Goal: Find contact information

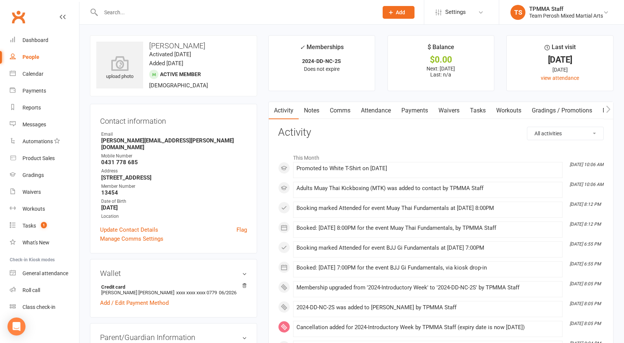
click at [30, 60] on div "People" at bounding box center [30, 57] width 17 height 6
select select "active_trial"
select select "100"
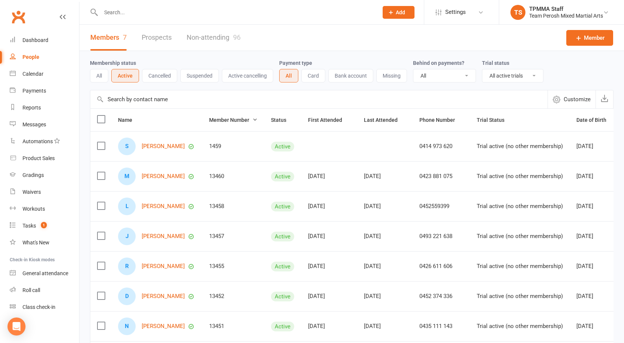
scroll to position [70, 0]
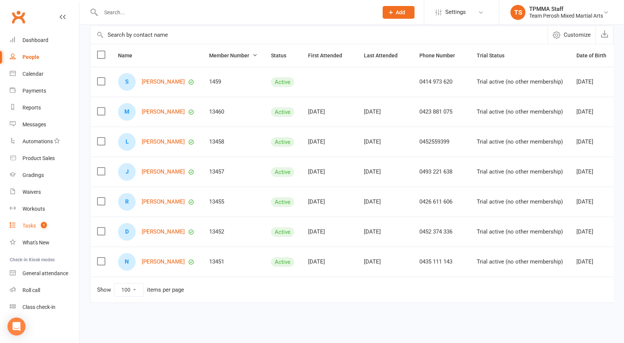
click at [25, 225] on div "Tasks" at bounding box center [28, 226] width 13 height 6
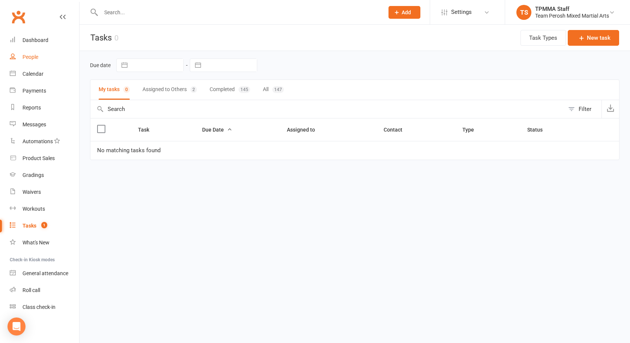
click at [33, 57] on div "People" at bounding box center [30, 57] width 16 height 6
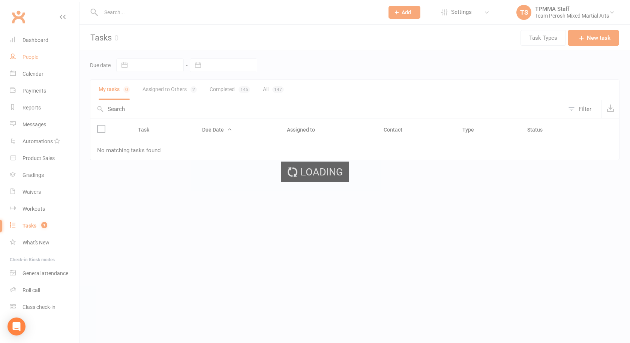
select select "active_trial"
select select "100"
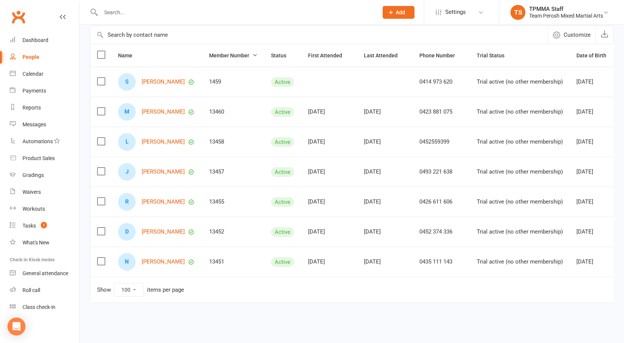
scroll to position [70, 0]
click at [133, 12] on input "text" at bounding box center [236, 12] width 274 height 10
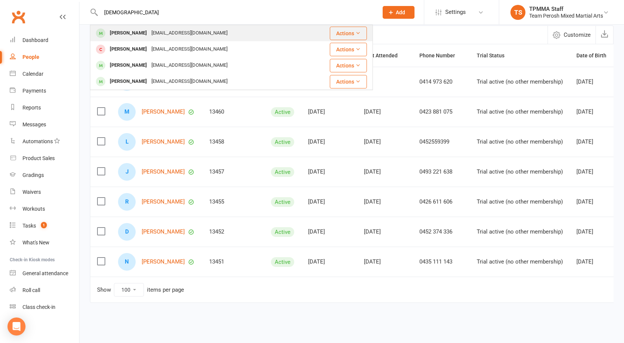
type input "[DEMOGRAPHIC_DATA]"
click at [168, 33] on div "[EMAIL_ADDRESS][DOMAIN_NAME]" at bounding box center [189, 33] width 81 height 11
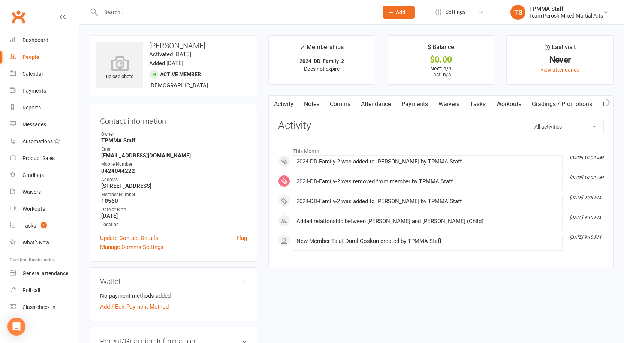
click at [144, 6] on div at bounding box center [231, 12] width 283 height 24
click at [177, 13] on input "text" at bounding box center [236, 12] width 274 height 10
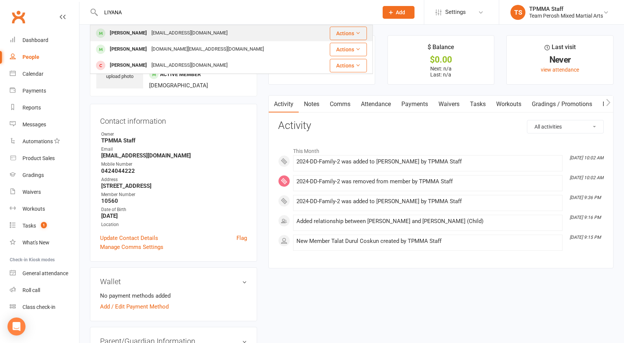
type input "LIYANA"
click at [153, 34] on div "[EMAIL_ADDRESS][DOMAIN_NAME]" at bounding box center [189, 33] width 81 height 11
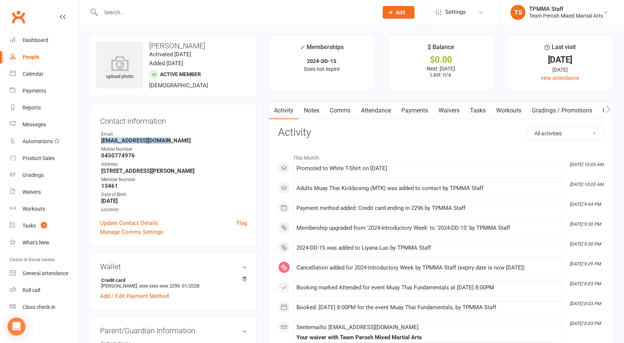
drag, startPoint x: 168, startPoint y: 142, endPoint x: 110, endPoint y: 141, distance: 58.1
click at [103, 142] on strong "[EMAIL_ADDRESS][DOMAIN_NAME]" at bounding box center [174, 140] width 146 height 7
copy strong "[EMAIL_ADDRESS][DOMAIN_NAME]"
drag, startPoint x: 136, startPoint y: 155, endPoint x: 99, endPoint y: 157, distance: 36.8
click at [99, 157] on div "Contact information Owner Email [EMAIL_ADDRESS][DOMAIN_NAME] Mobile Number [PHO…" at bounding box center [173, 175] width 167 height 143
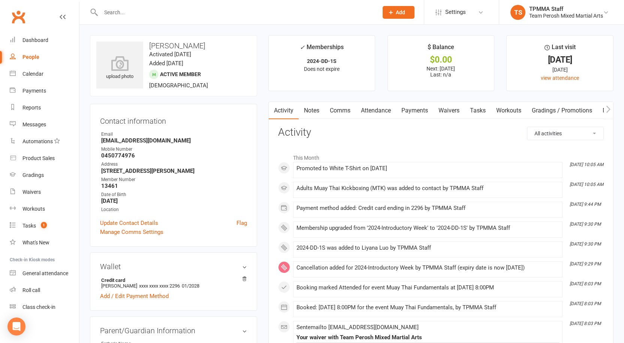
drag, startPoint x: 115, startPoint y: 159, endPoint x: 144, endPoint y: 157, distance: 29.7
click at [161, 153] on strong "0450774976" at bounding box center [174, 155] width 146 height 7
drag, startPoint x: 136, startPoint y: 156, endPoint x: 99, endPoint y: 155, distance: 36.7
click at [99, 155] on div "Contact information Owner Email [EMAIL_ADDRESS][DOMAIN_NAME] Mobile Number [PHO…" at bounding box center [173, 175] width 167 height 143
copy strong "0450774976"
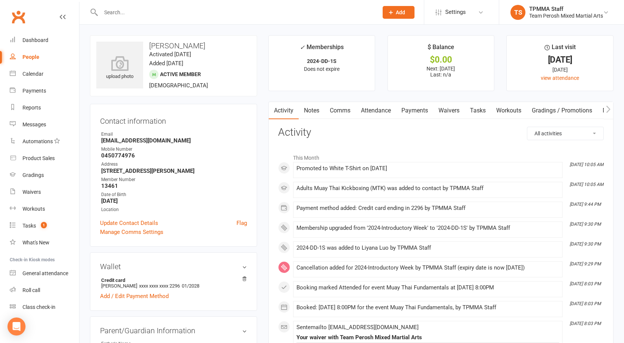
click at [135, 9] on input "text" at bounding box center [236, 12] width 274 height 10
type input "nair"
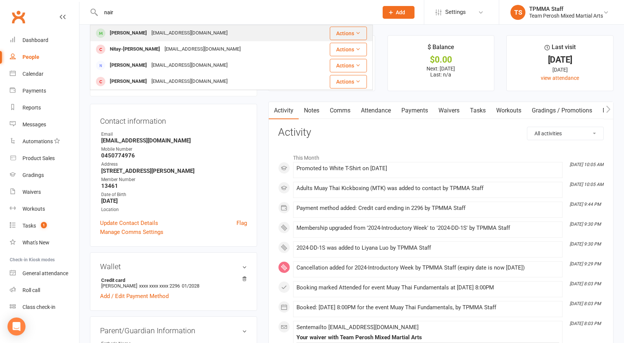
click at [185, 35] on div "[EMAIL_ADDRESS][DOMAIN_NAME]" at bounding box center [189, 33] width 81 height 11
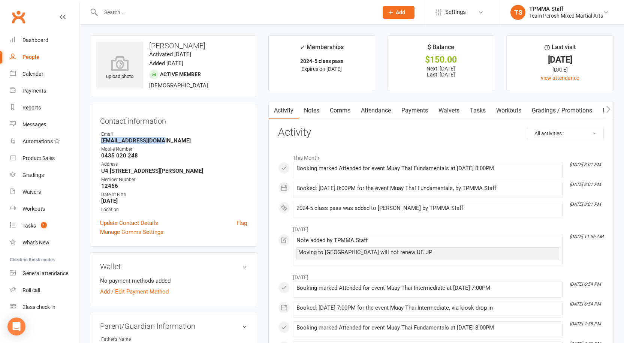
drag, startPoint x: 160, startPoint y: 142, endPoint x: 99, endPoint y: 143, distance: 60.3
click at [99, 143] on div "Contact information Owner Email [EMAIL_ADDRESS][DOMAIN_NAME] Mobile Number [PHO…" at bounding box center [173, 175] width 167 height 143
copy strong "[EMAIL_ADDRESS][DOMAIN_NAME]"
drag, startPoint x: 142, startPoint y: 155, endPoint x: 102, endPoint y: 156, distance: 39.4
click at [102, 156] on strong "0435 020 248" at bounding box center [174, 155] width 146 height 7
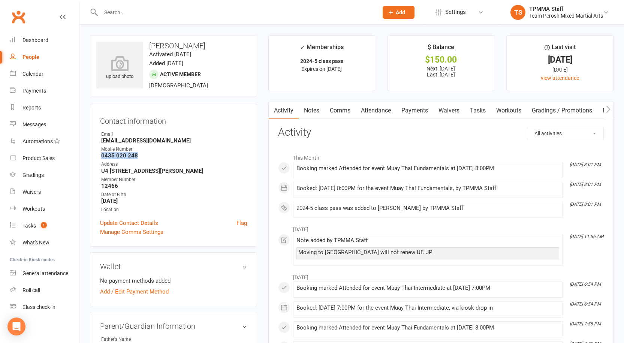
copy strong "0435 020 248"
click at [33, 58] on div "People" at bounding box center [30, 57] width 17 height 6
select select "active_trial"
select select "100"
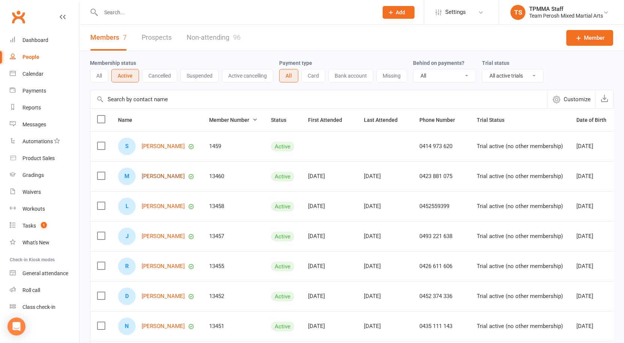
click at [162, 179] on link "[PERSON_NAME]" at bounding box center [163, 176] width 43 height 6
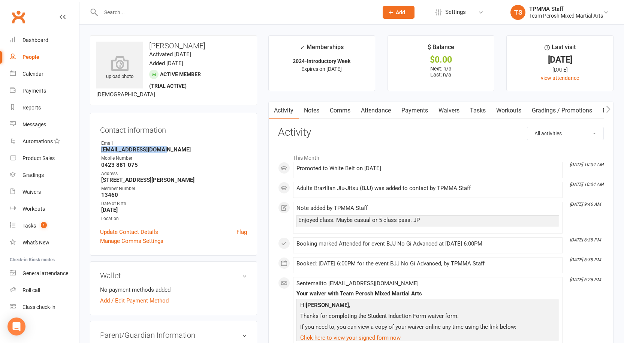
drag, startPoint x: 169, startPoint y: 151, endPoint x: 110, endPoint y: 149, distance: 58.9
click at [101, 152] on strong "[EMAIL_ADDRESS][DOMAIN_NAME]" at bounding box center [174, 149] width 146 height 7
copy strong "[EMAIL_ADDRESS][DOMAIN_NAME]"
drag, startPoint x: 140, startPoint y: 166, endPoint x: 101, endPoint y: 165, distance: 38.6
click at [101, 165] on li "Mobile Number [PHONE_NUMBER]" at bounding box center [173, 161] width 147 height 13
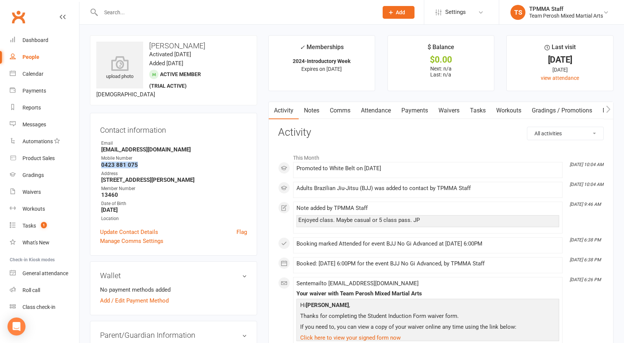
copy strong "0423 881 075"
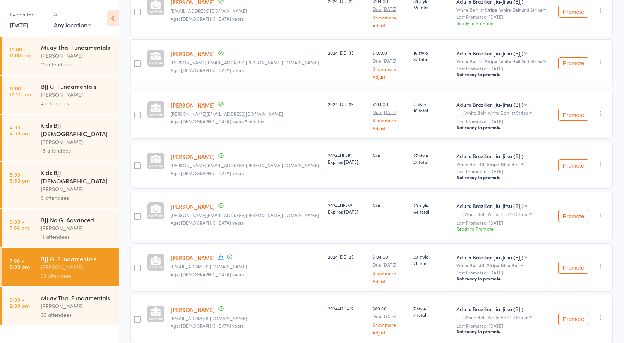
click at [19, 26] on link "[DATE]" at bounding box center [19, 25] width 18 height 8
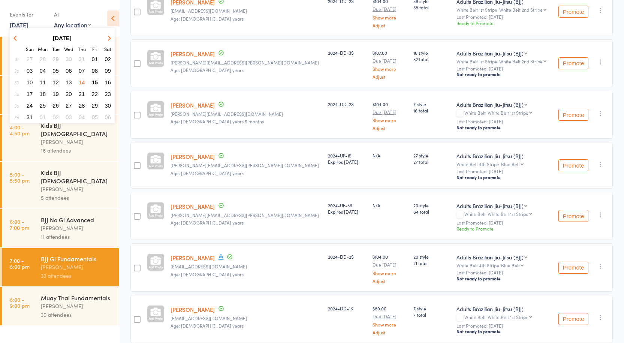
click at [96, 83] on span "15" at bounding box center [95, 82] width 6 height 6
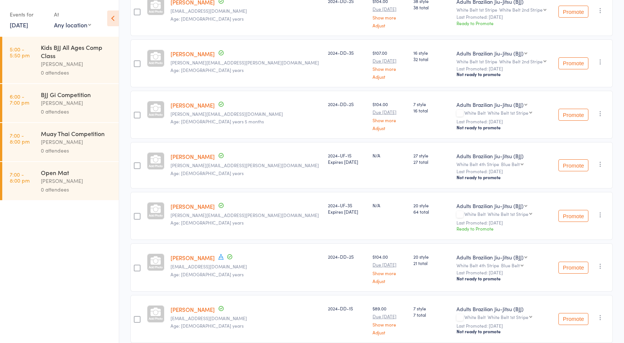
click at [52, 50] on div "Kids BJJ All Ages Comp Class" at bounding box center [77, 51] width 72 height 16
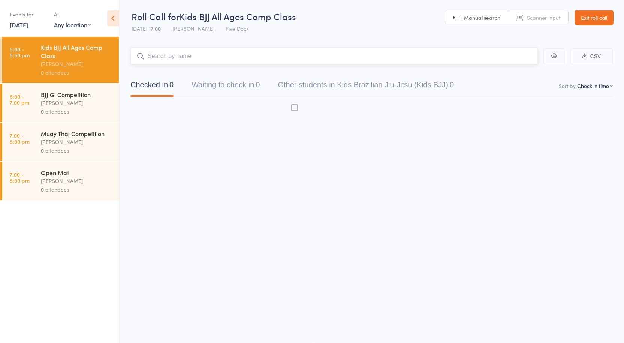
scroll to position [0, 0]
